Goal: Information Seeking & Learning: Learn about a topic

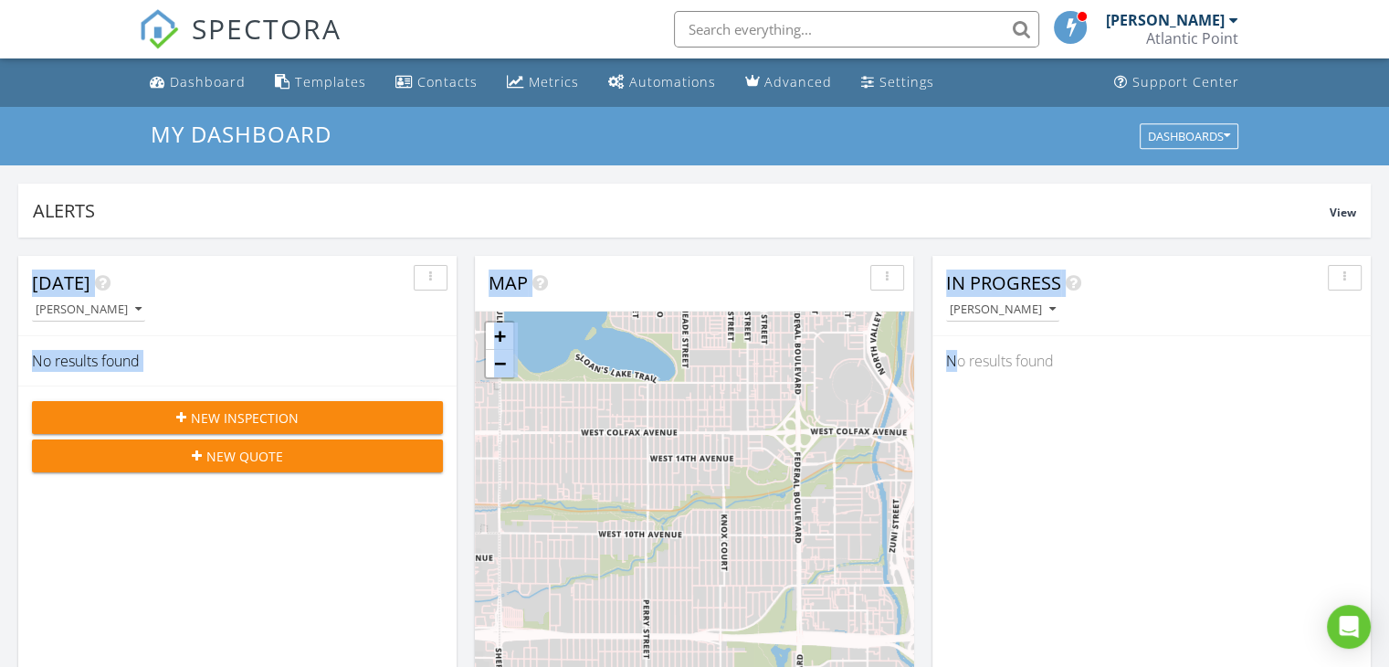
scroll to position [163, 0]
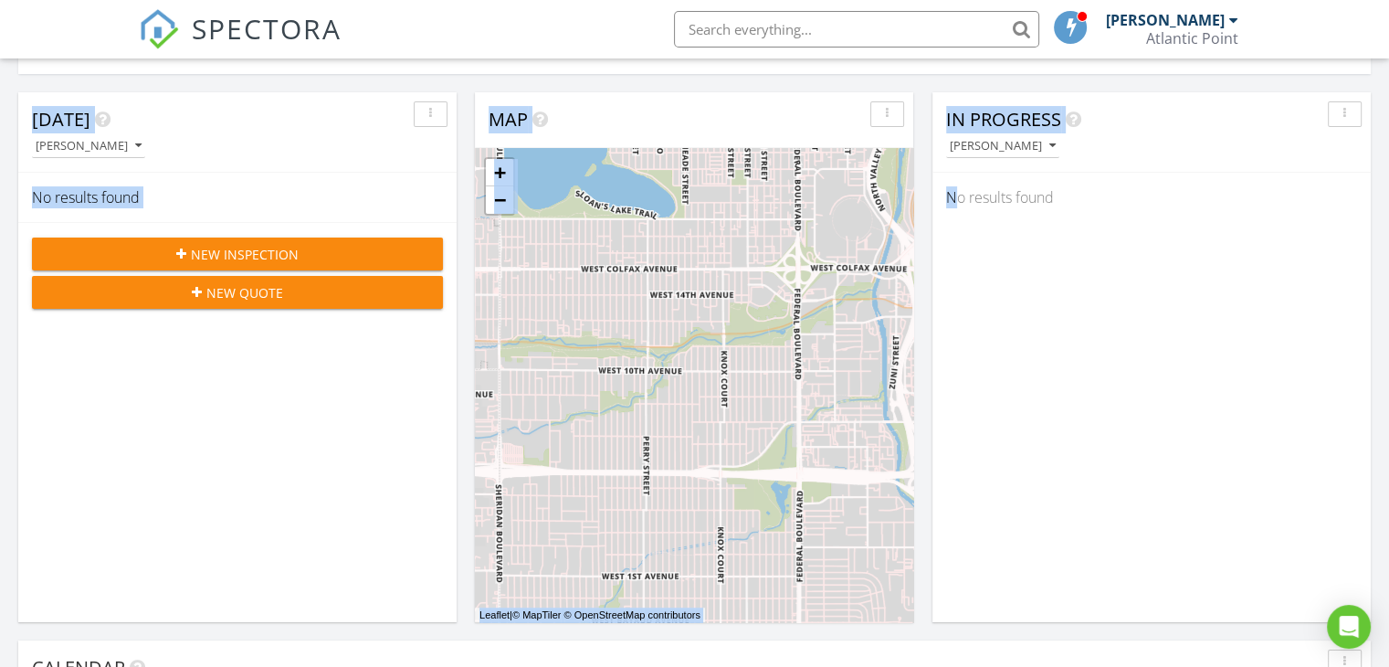
drag, startPoint x: 960, startPoint y: 680, endPoint x: 954, endPoint y: 694, distance: 14.8
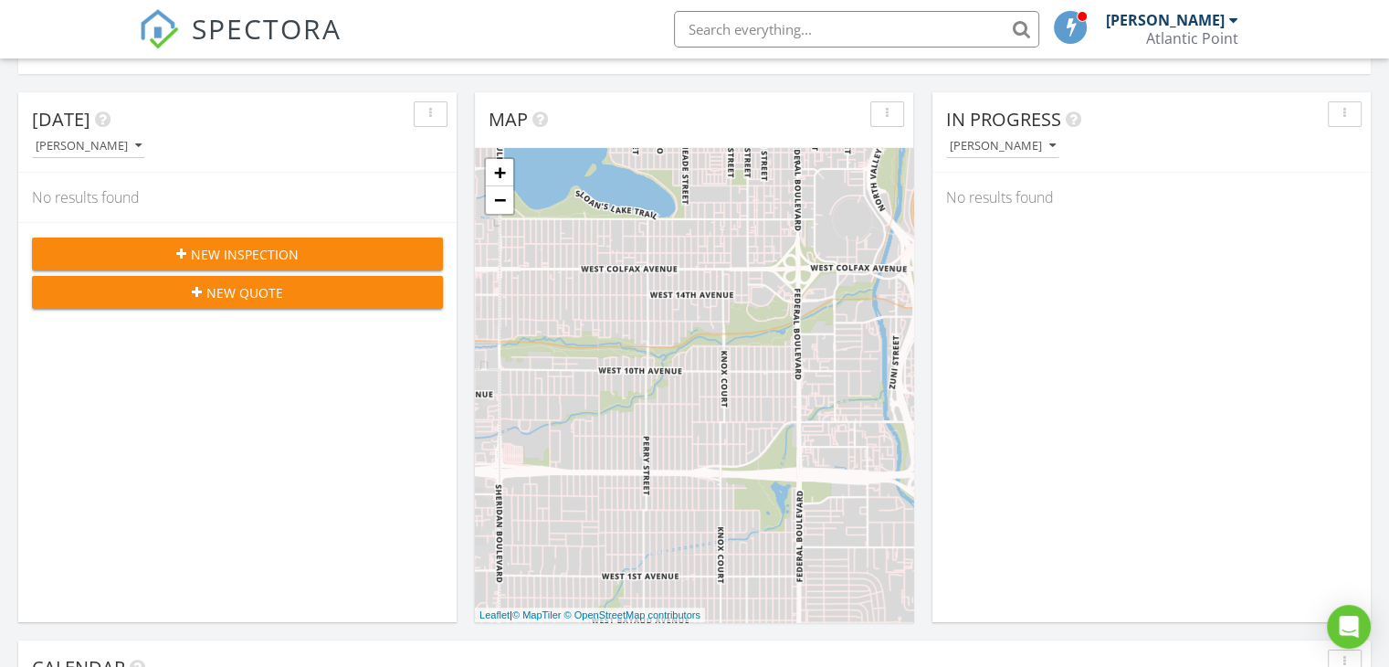
click at [712, 29] on input "text" at bounding box center [856, 29] width 365 height 37
type input "brains"
click at [539, 359] on div "+ − Leaflet | © MapTiler © OpenStreetMap contributors" at bounding box center [694, 385] width 438 height 474
drag, startPoint x: 687, startPoint y: 31, endPoint x: 604, endPoint y: 47, distance: 83.8
click at [656, 47] on li "brains" at bounding box center [851, 29] width 391 height 58
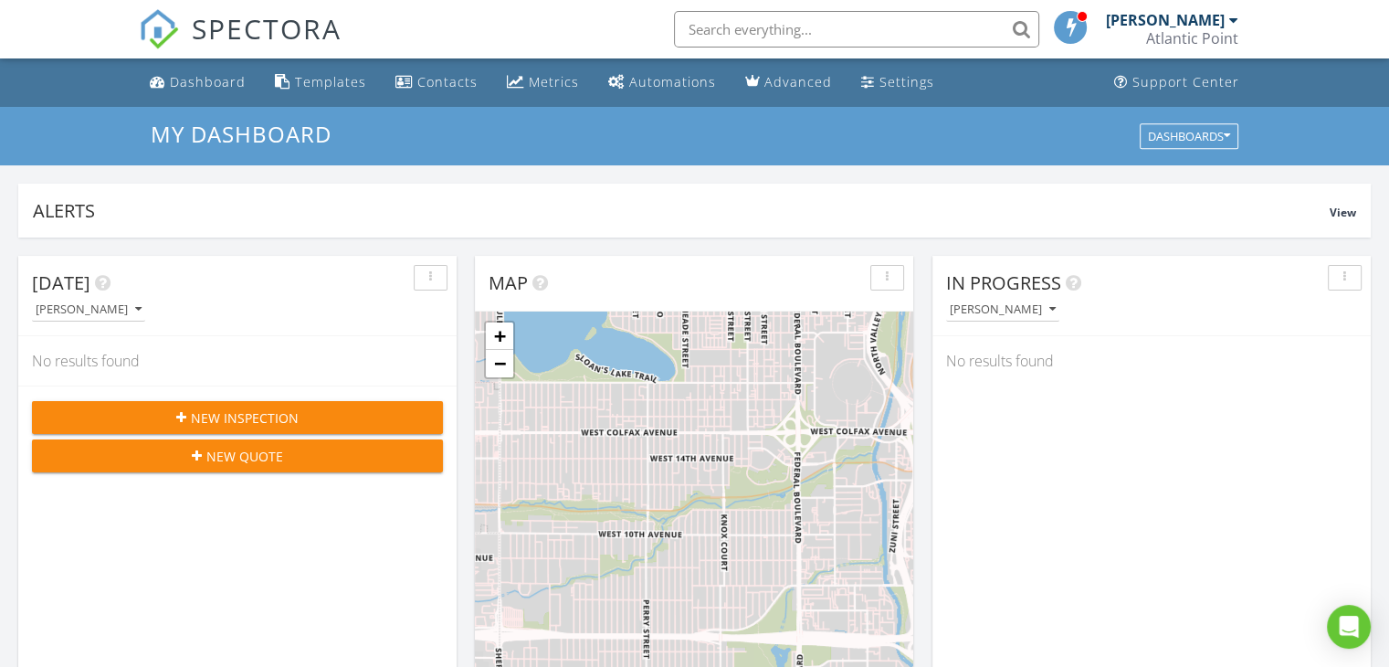
scroll to position [1690, 1417]
click at [1158, 83] on div "Support Center" at bounding box center [1185, 81] width 107 height 17
